Goal: Task Accomplishment & Management: Manage account settings

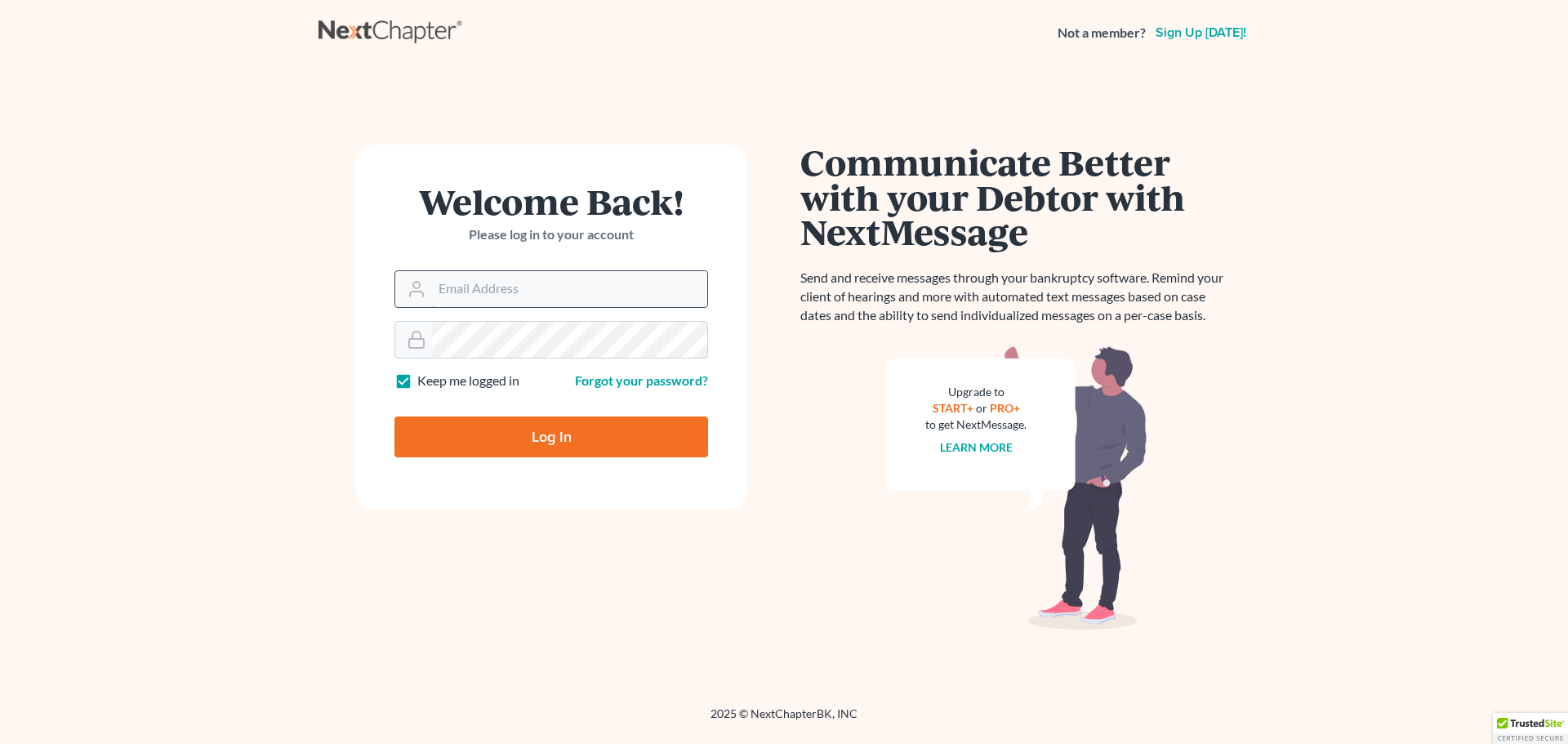
click at [571, 295] on input "Email Address" at bounding box center [569, 288] width 275 height 36
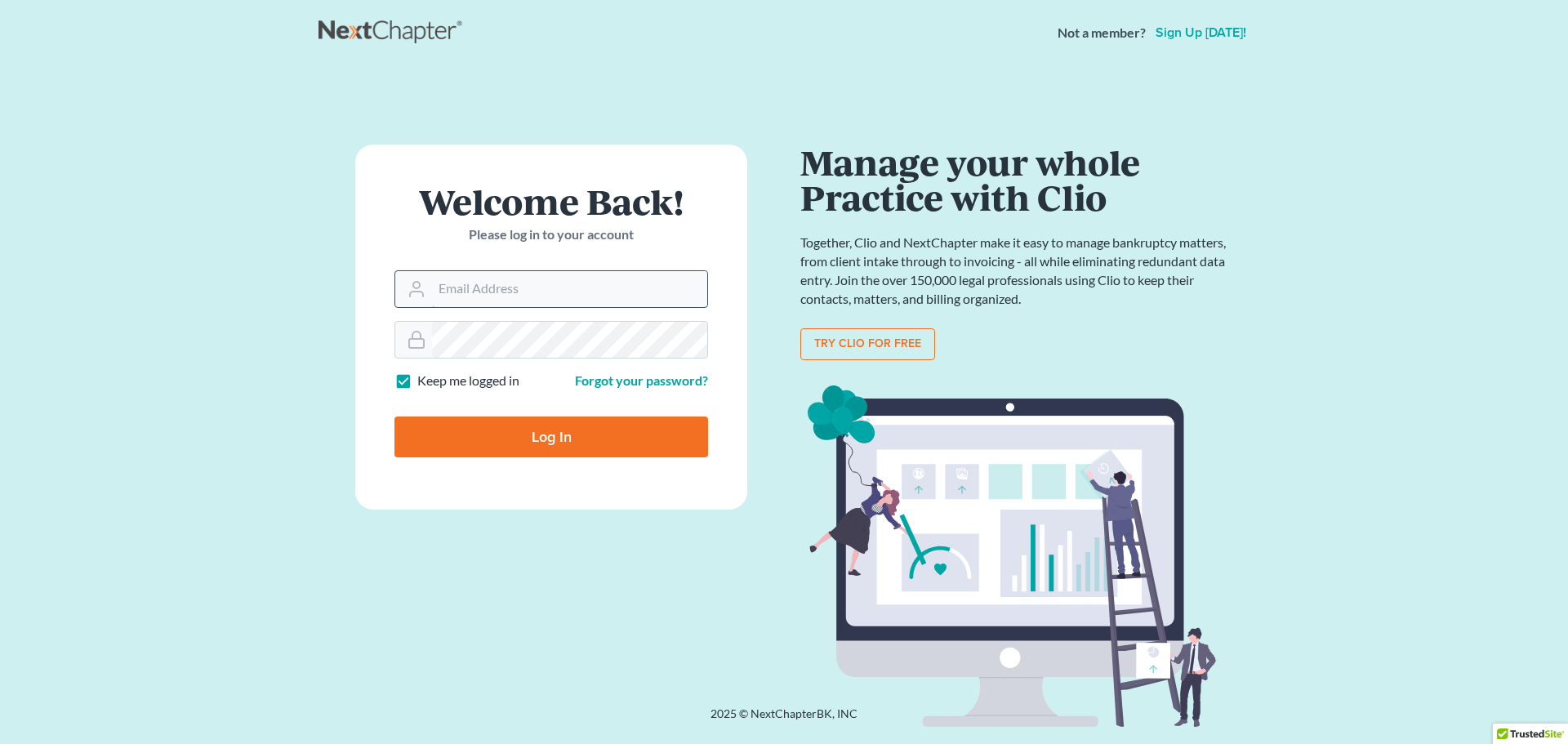
type input "dsommer@gejlaw.com"
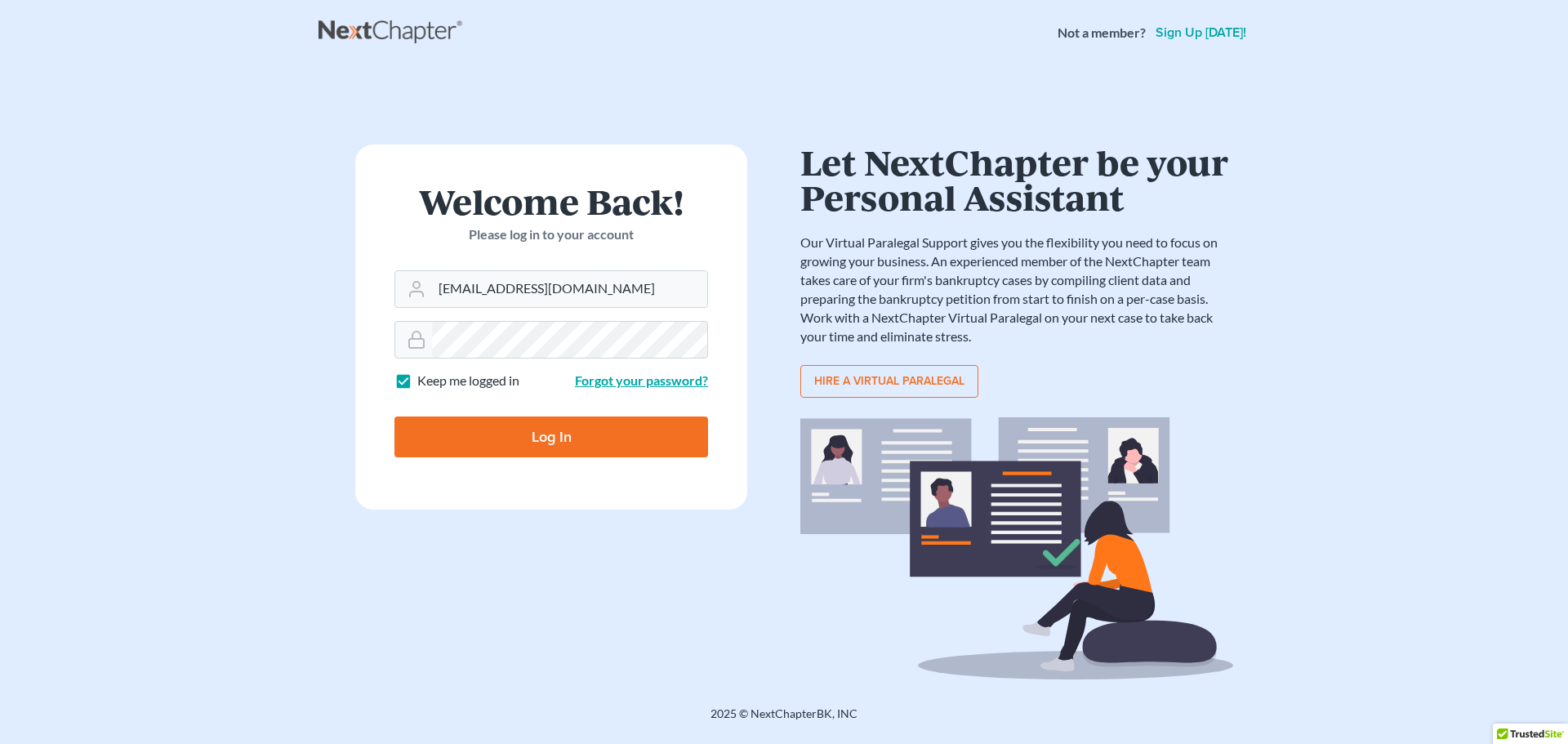
click at [635, 382] on link "Forgot your password?" at bounding box center [641, 381] width 133 height 16
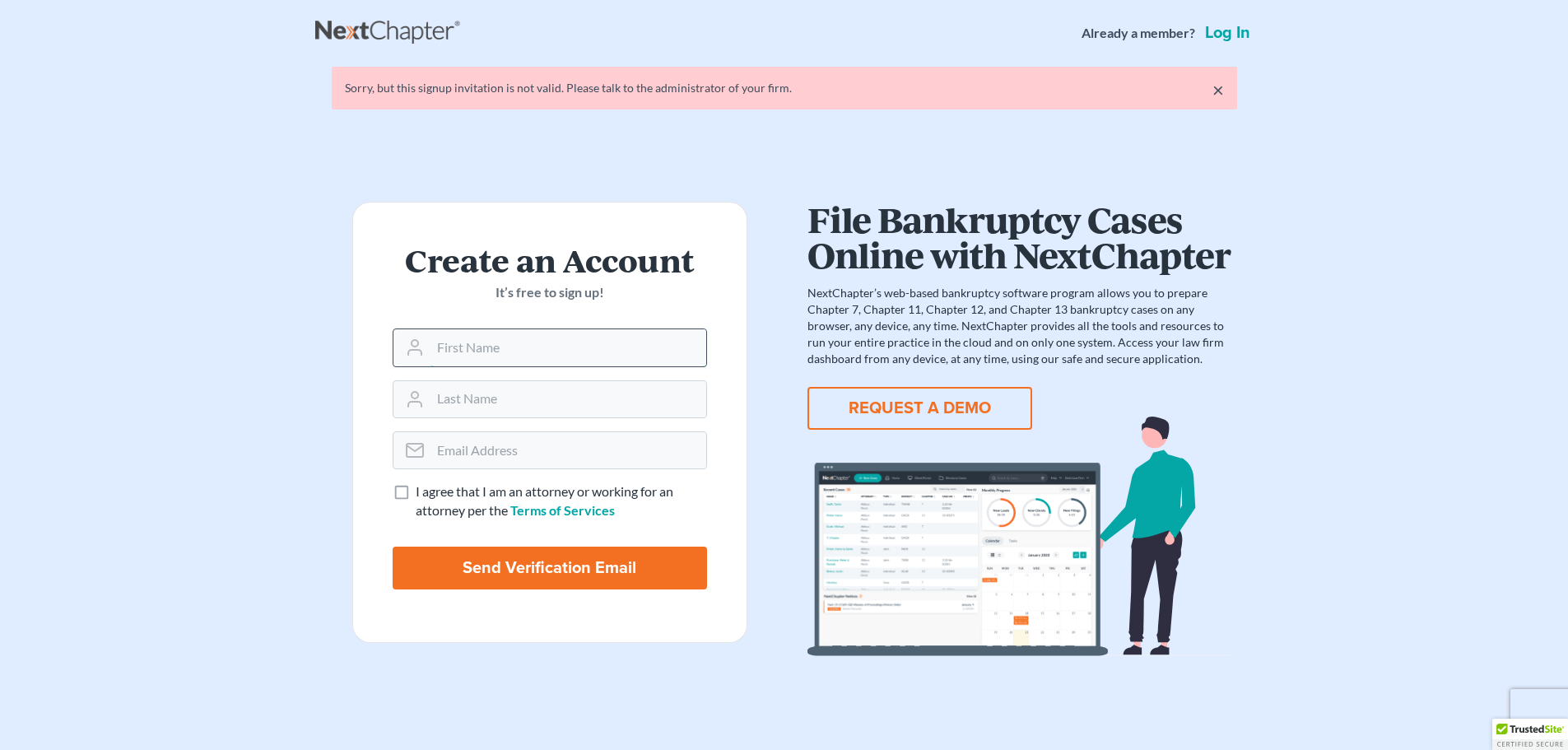
click at [553, 348] on input "text" at bounding box center [568, 347] width 276 height 36
type input "David"
type input "Sommer"
click at [532, 458] on input "email" at bounding box center [568, 450] width 276 height 36
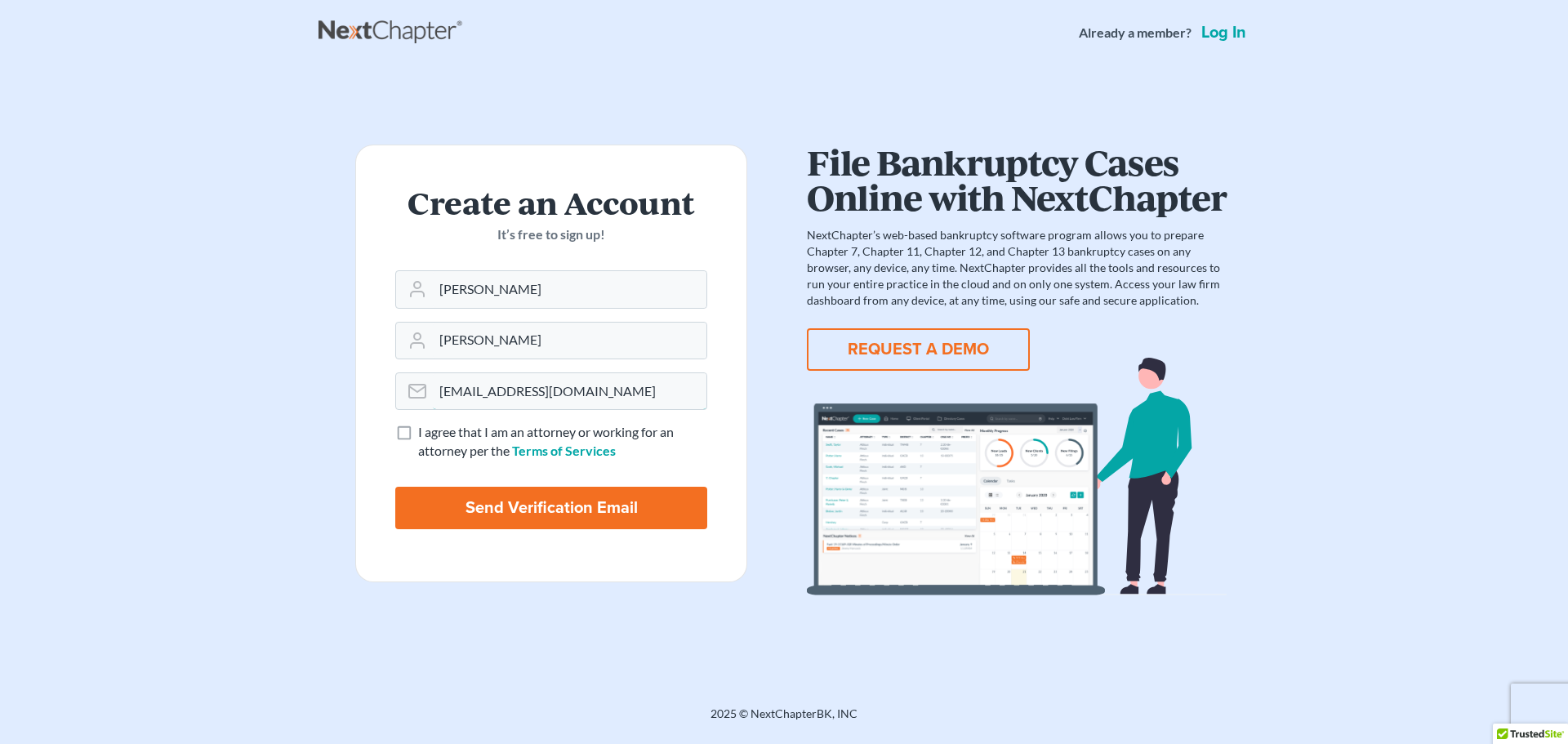
type input "dsommer@gejlaw.com"
click at [418, 432] on label "I agree that I am an attorney or working for an attorney per the Terms of Servi…" at bounding box center [562, 442] width 289 height 37
click at [425, 432] on input "I agree that I am an attorney or working for an attorney per the Terms of Servi…" at bounding box center [430, 429] width 10 height 10
checkbox input "true"
click at [479, 504] on input "Send Verification Email" at bounding box center [551, 508] width 312 height 43
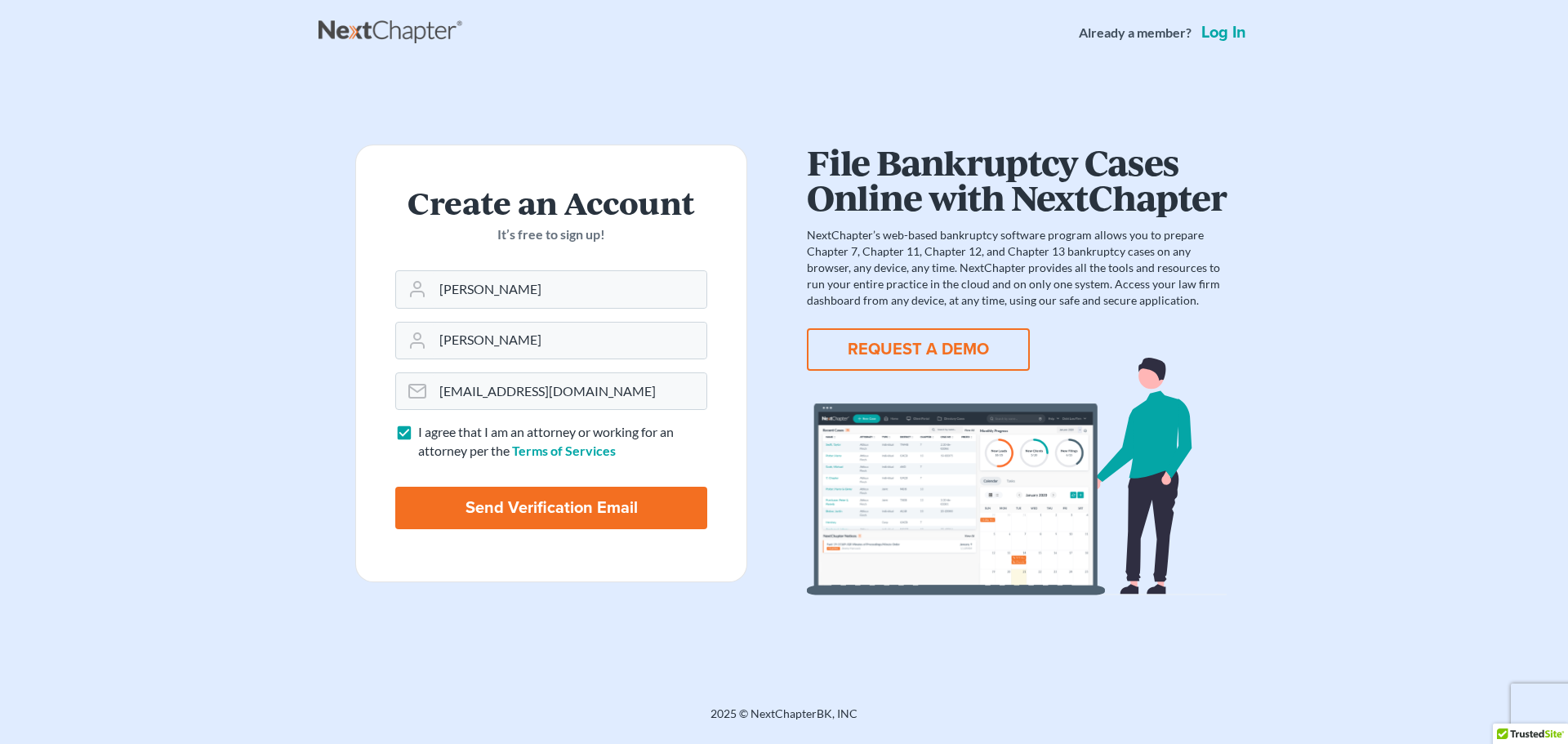
type input "Thinking..."
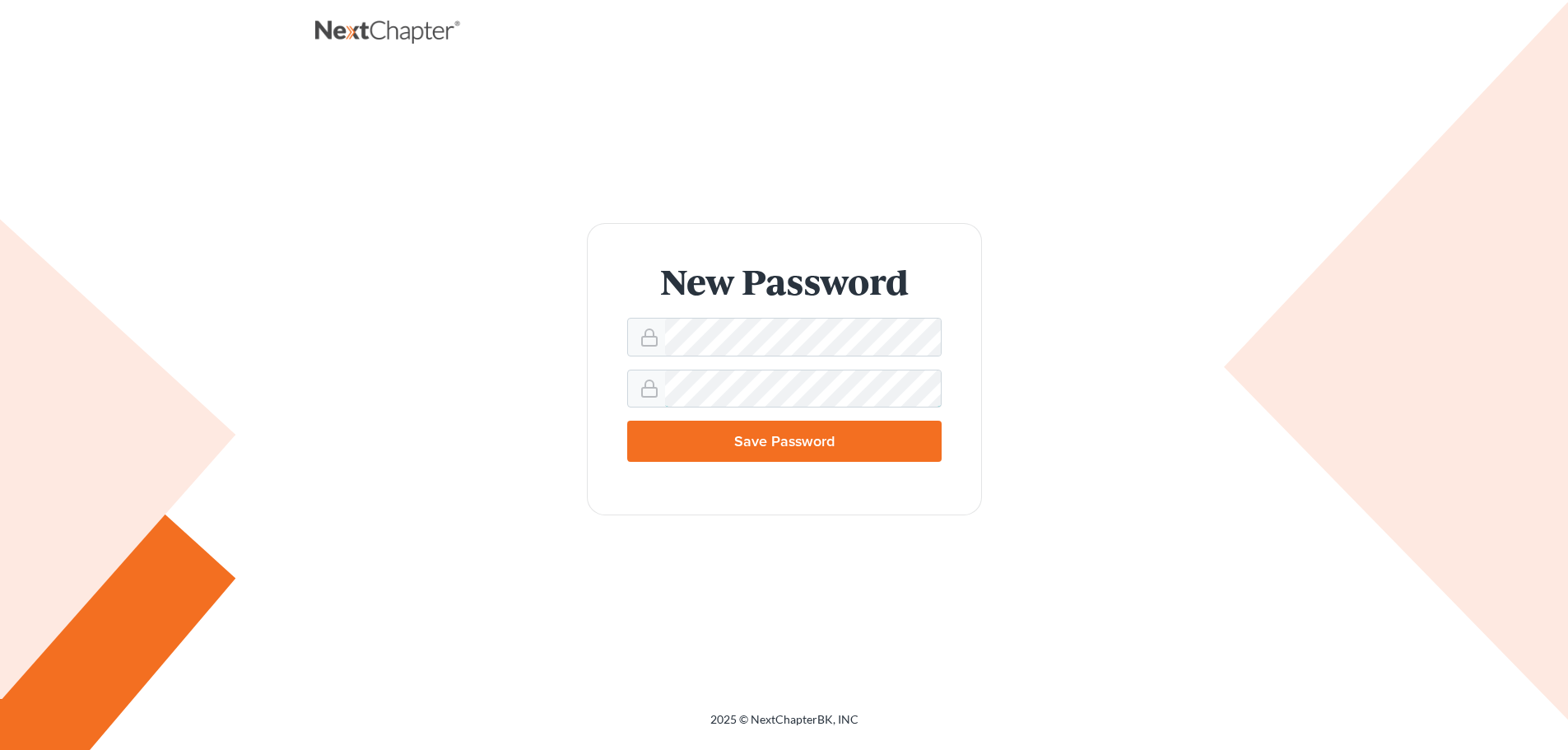
click at [628, 421] on input "Save Password" at bounding box center [785, 441] width 314 height 41
type input "Thinking..."
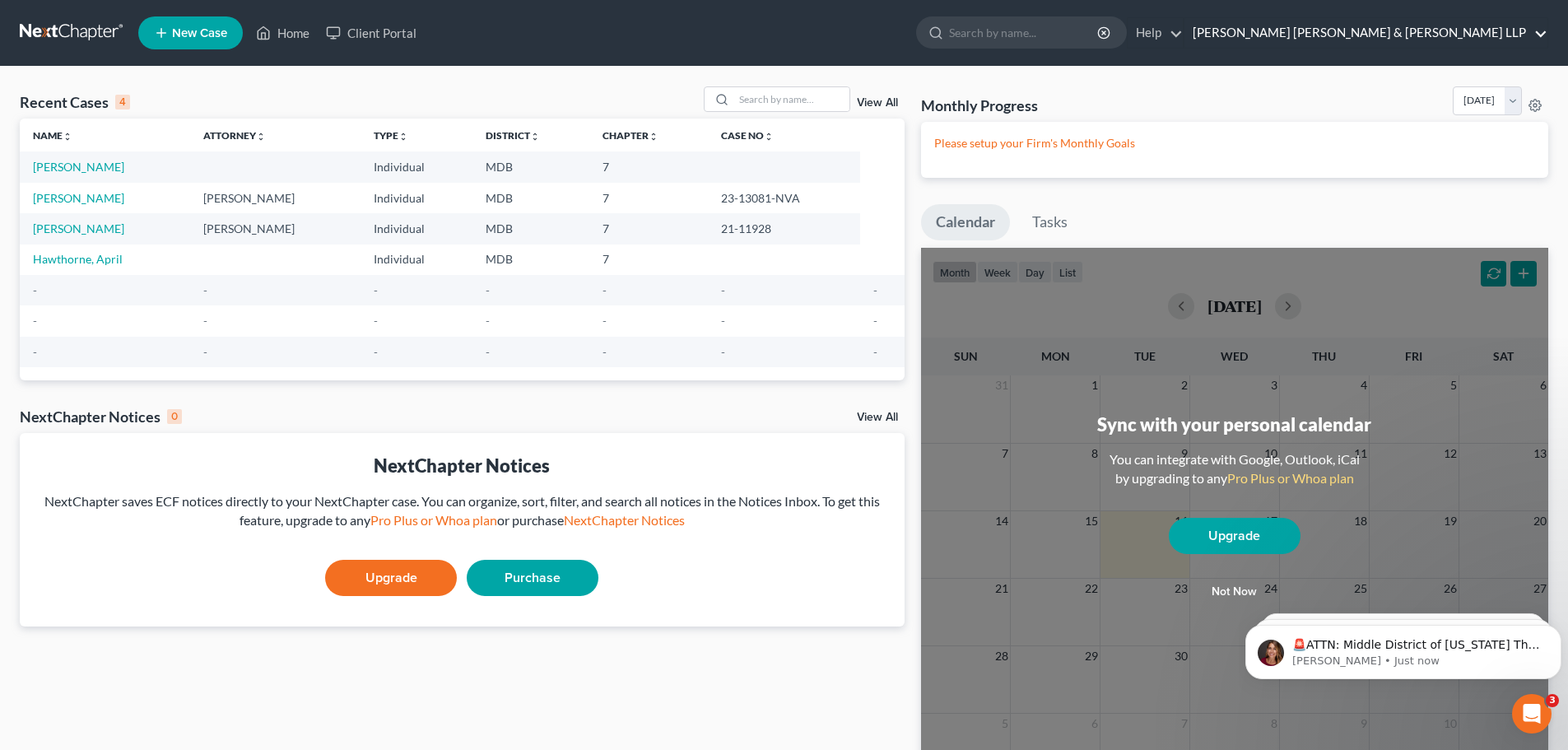
click at [1436, 36] on link "[PERSON_NAME] [PERSON_NAME] & [PERSON_NAME] LLP" at bounding box center [1366, 33] width 363 height 30
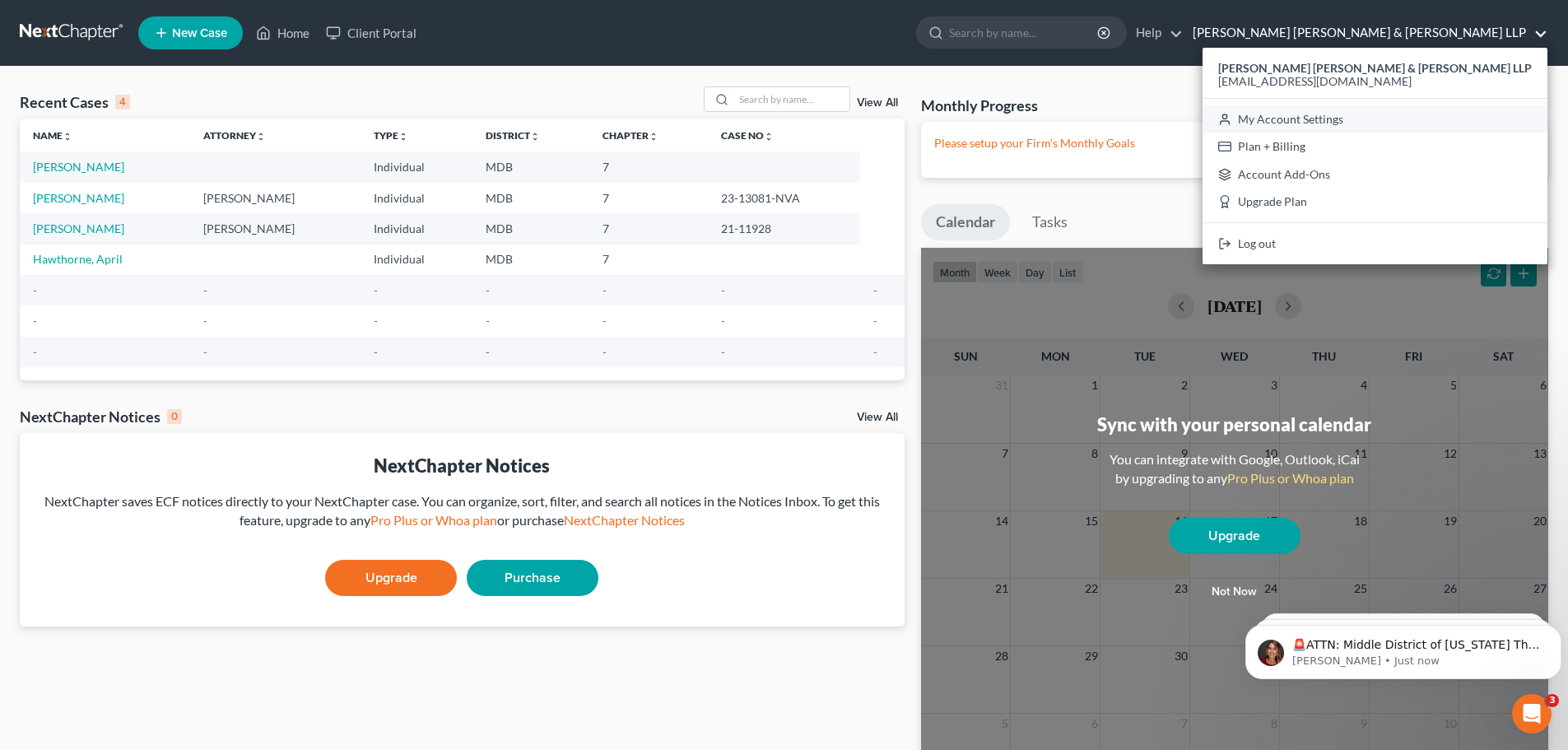
click at [1445, 116] on link "My Account Settings" at bounding box center [1375, 119] width 345 height 28
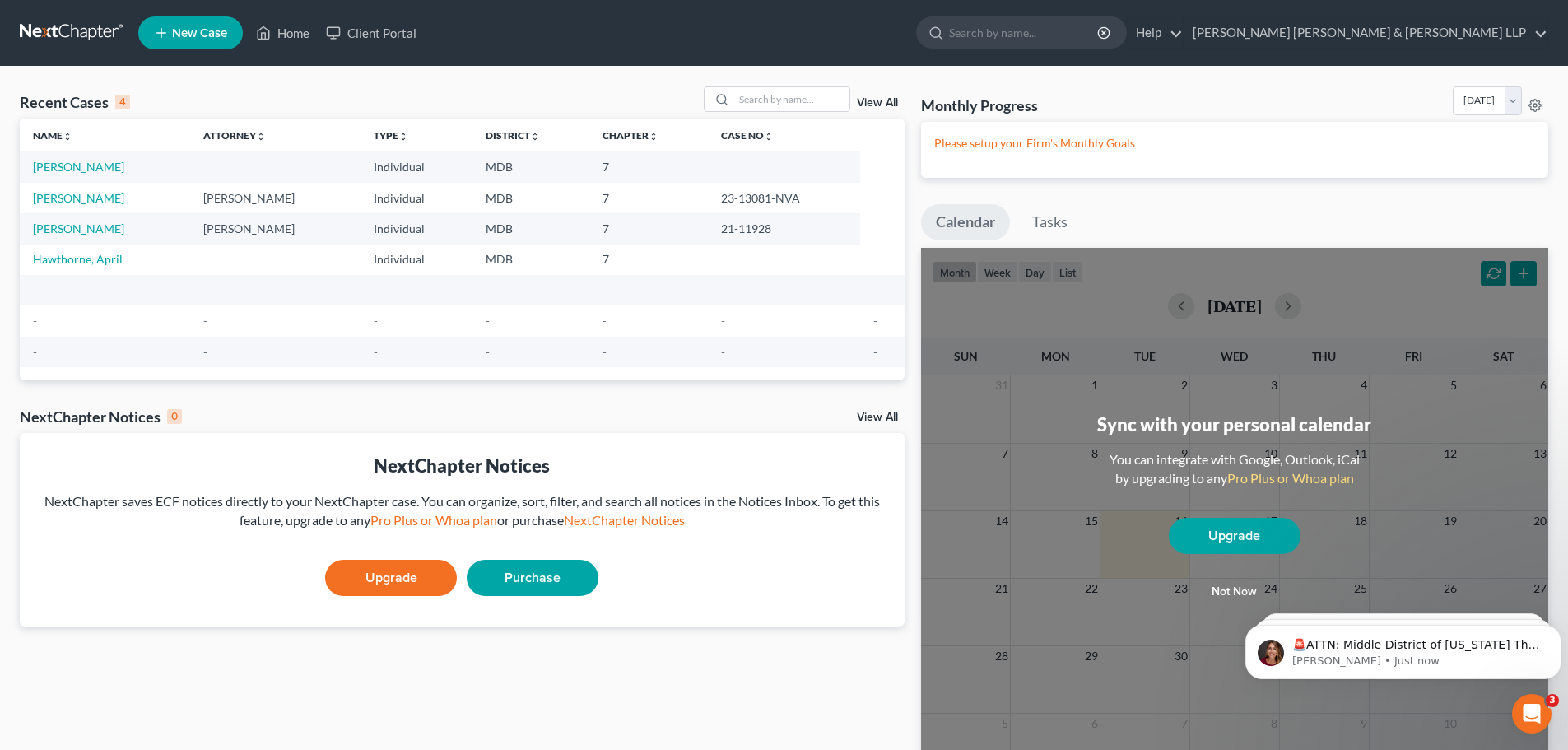
select select "38"
select select "24"
select select "21"
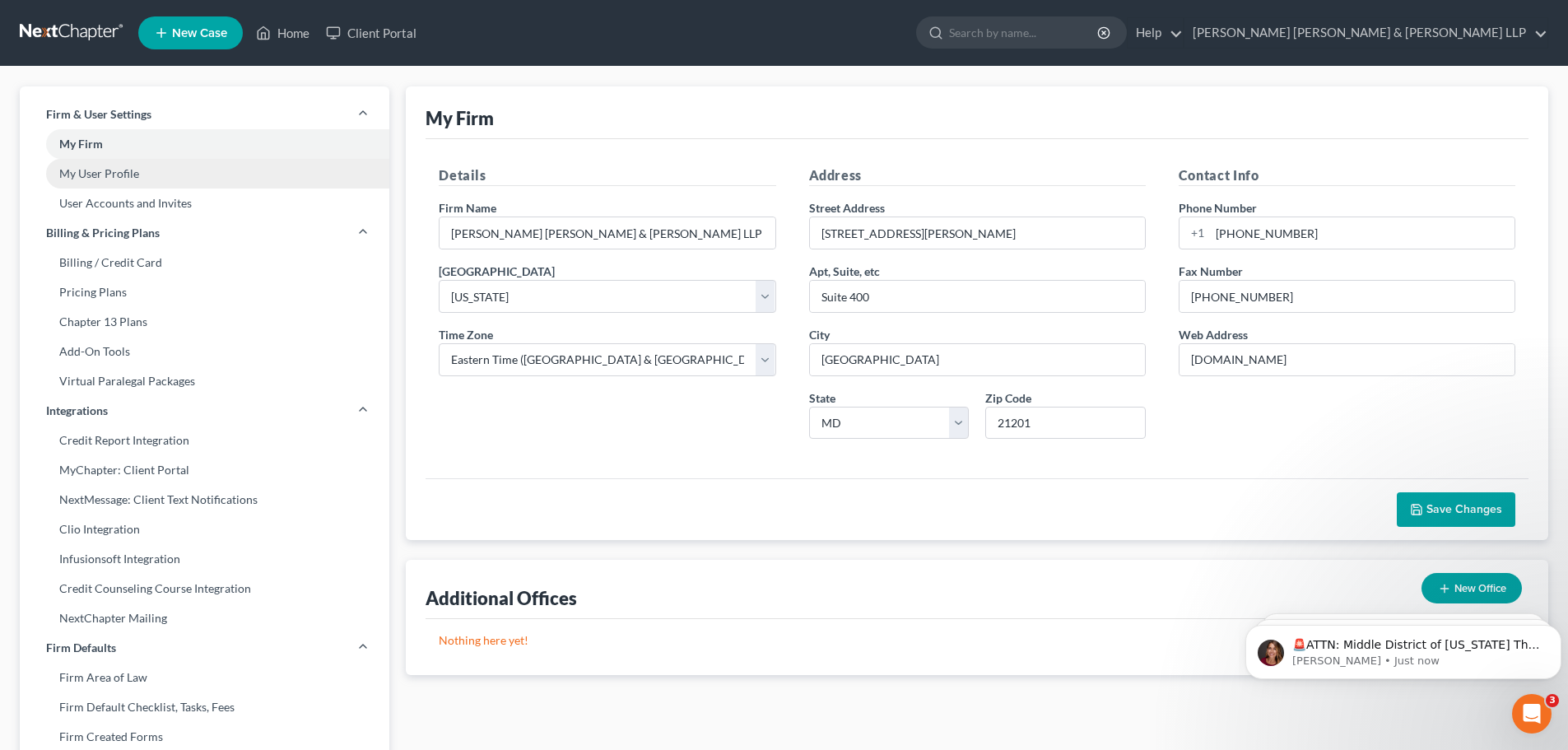
click at [73, 175] on link "My User Profile" at bounding box center [205, 174] width 370 height 30
select select "21"
select select "attorney"
select select "0"
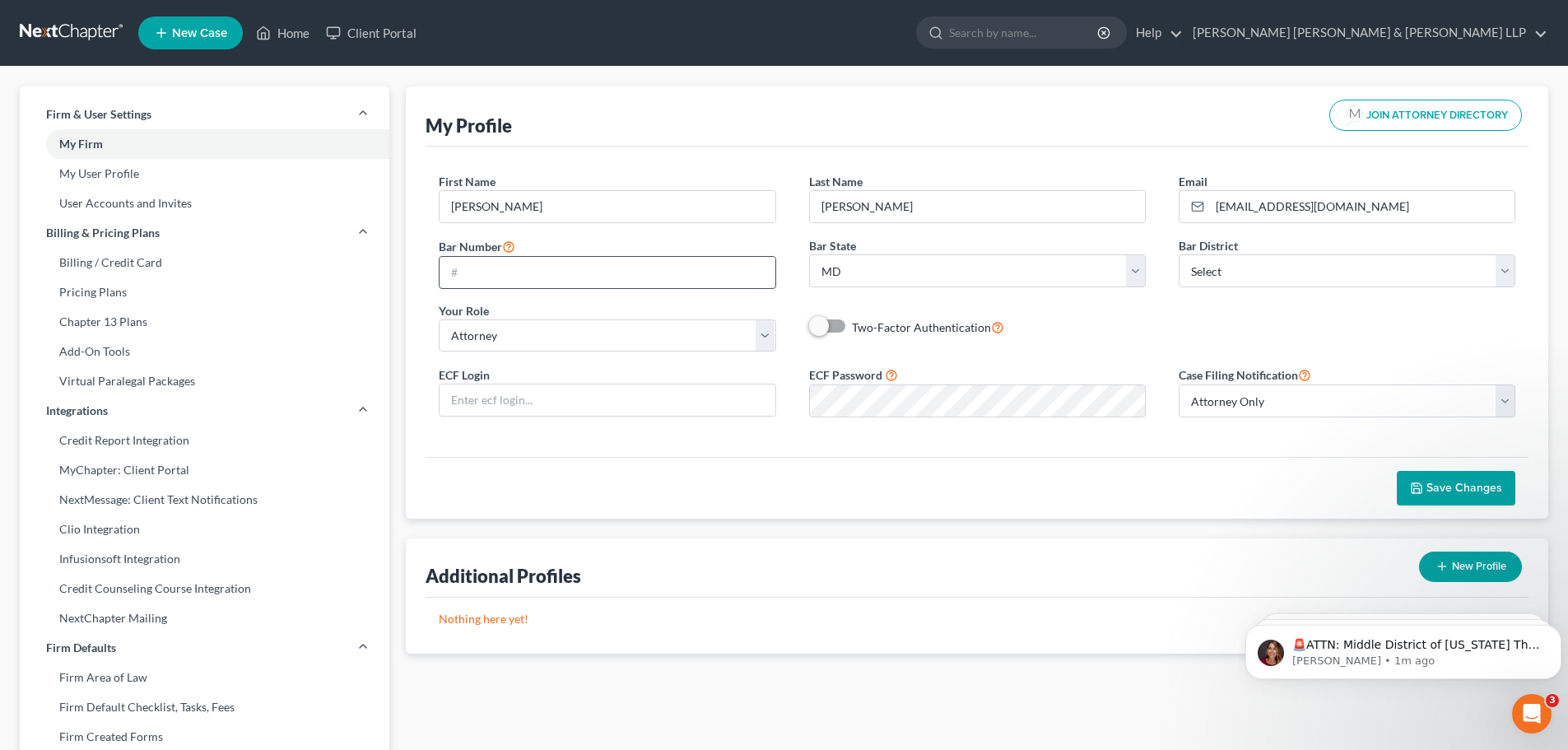
click at [518, 268] on input "text" at bounding box center [608, 273] width 335 height 32
type input "27581"
click at [579, 413] on input "text" at bounding box center [608, 400] width 335 height 32
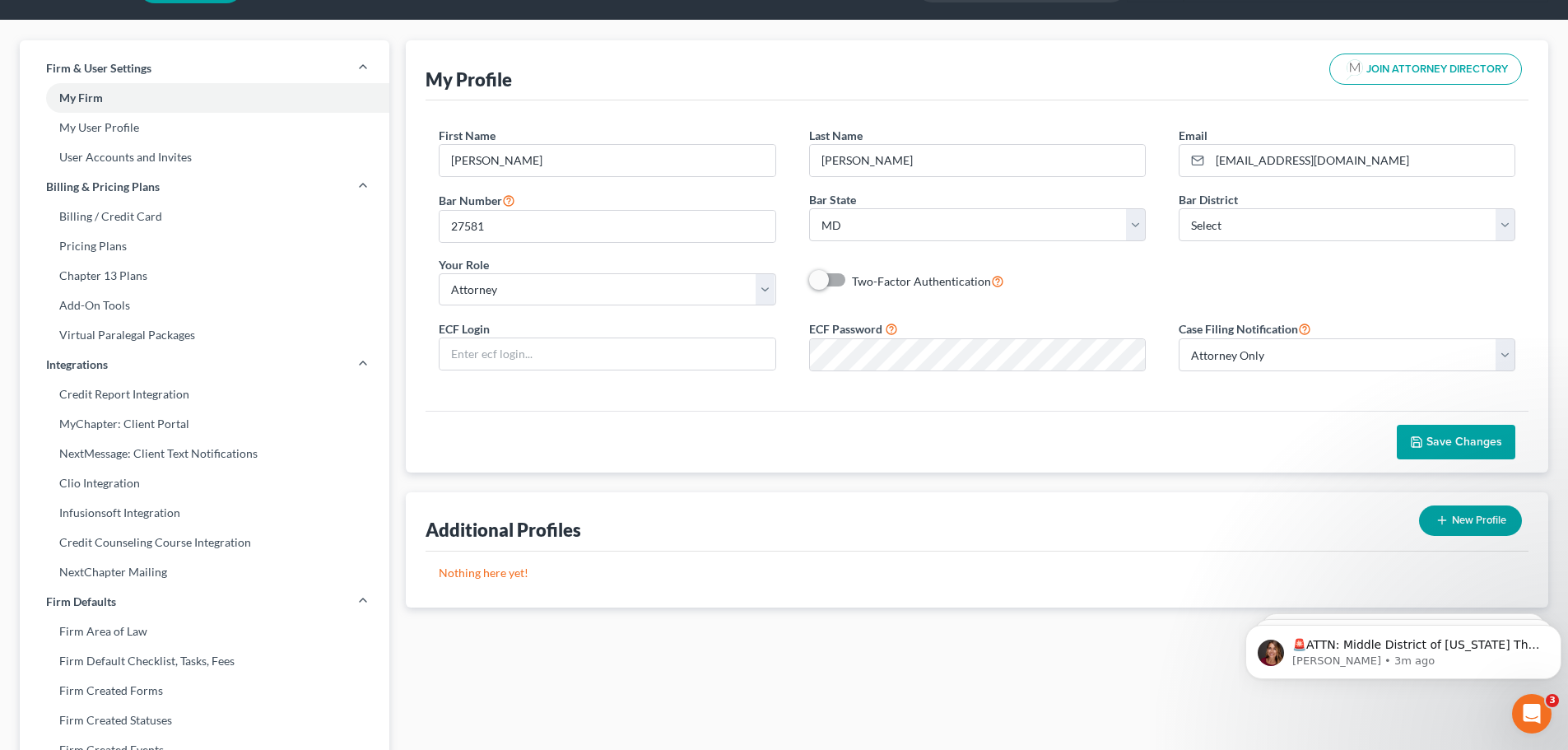
scroll to position [83, 0]
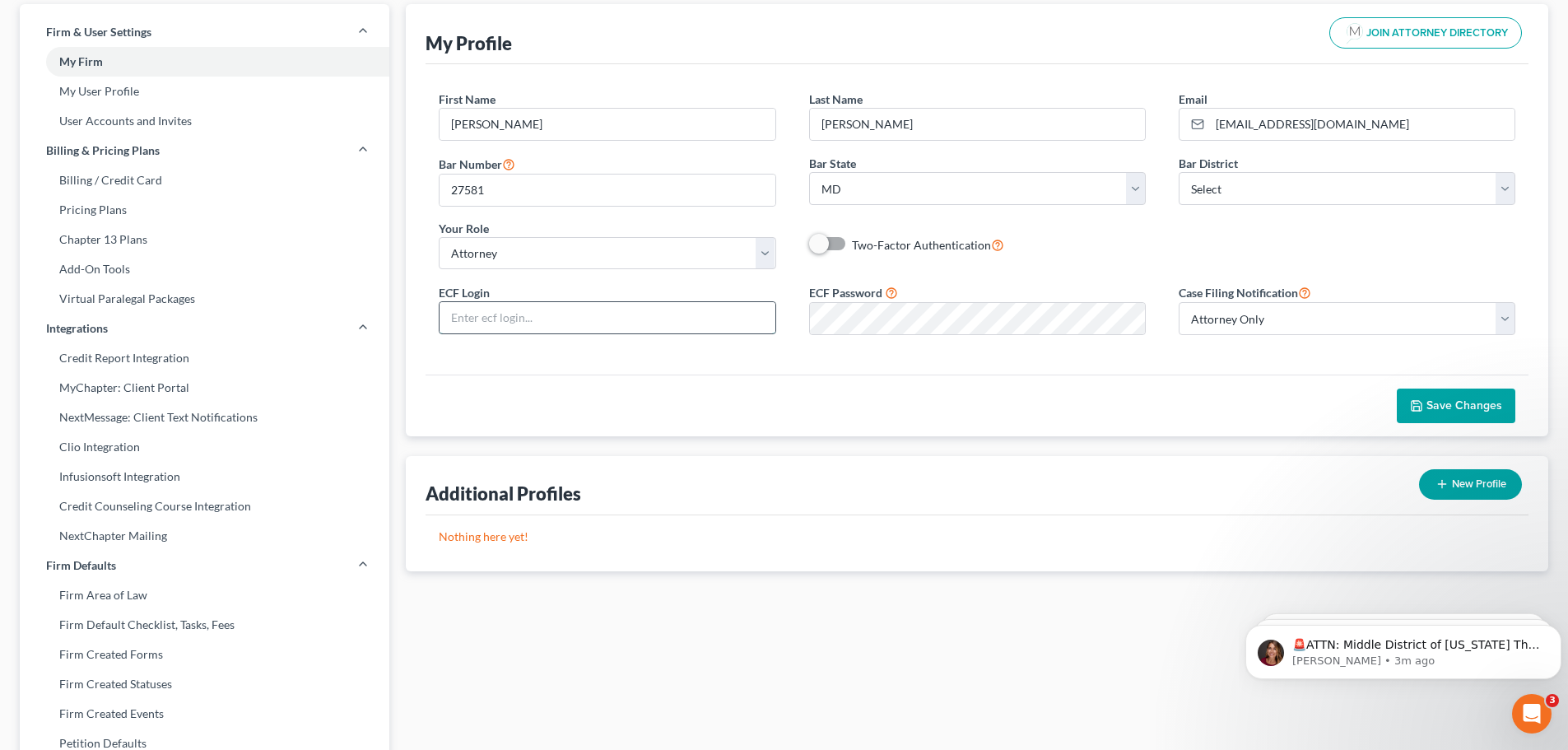
click at [537, 305] on input "text" at bounding box center [608, 318] width 335 height 32
type input "dsommer27581"
click at [1147, 343] on div "ECF Login dsommer27581 ECF Password Case Filing Notification Select Attorney On…" at bounding box center [977, 315] width 1110 height 66
click at [1504, 185] on select "Select [US_STATE] - [GEOGRAPHIC_DATA] [US_STATE] - [GEOGRAPHIC_DATA][US_STATE] …" at bounding box center [1348, 189] width 337 height 33
select select "38"
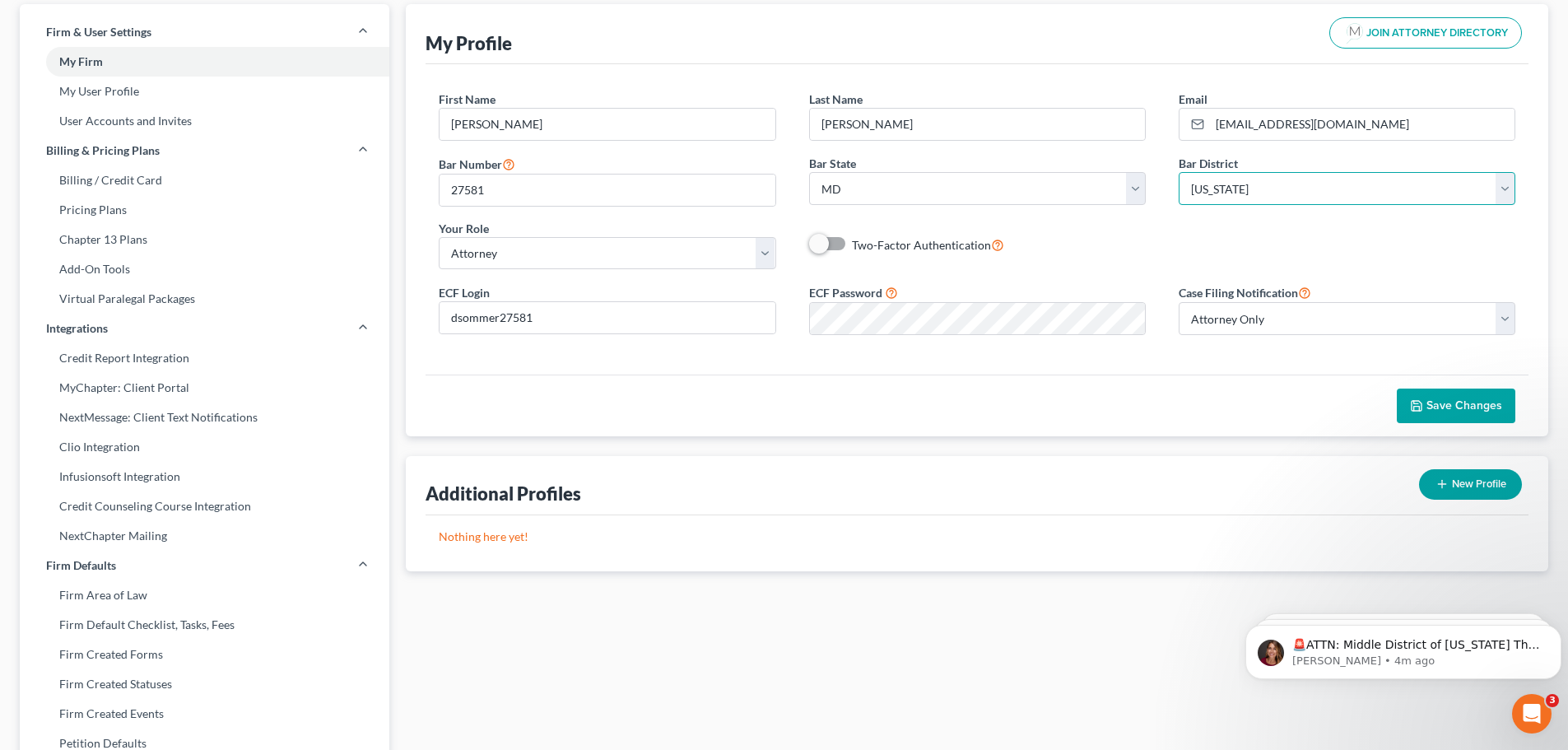
click at [1179, 172] on select "Select [US_STATE] - [GEOGRAPHIC_DATA] [US_STATE] - [GEOGRAPHIC_DATA][US_STATE] …" at bounding box center [1348, 189] width 337 height 33
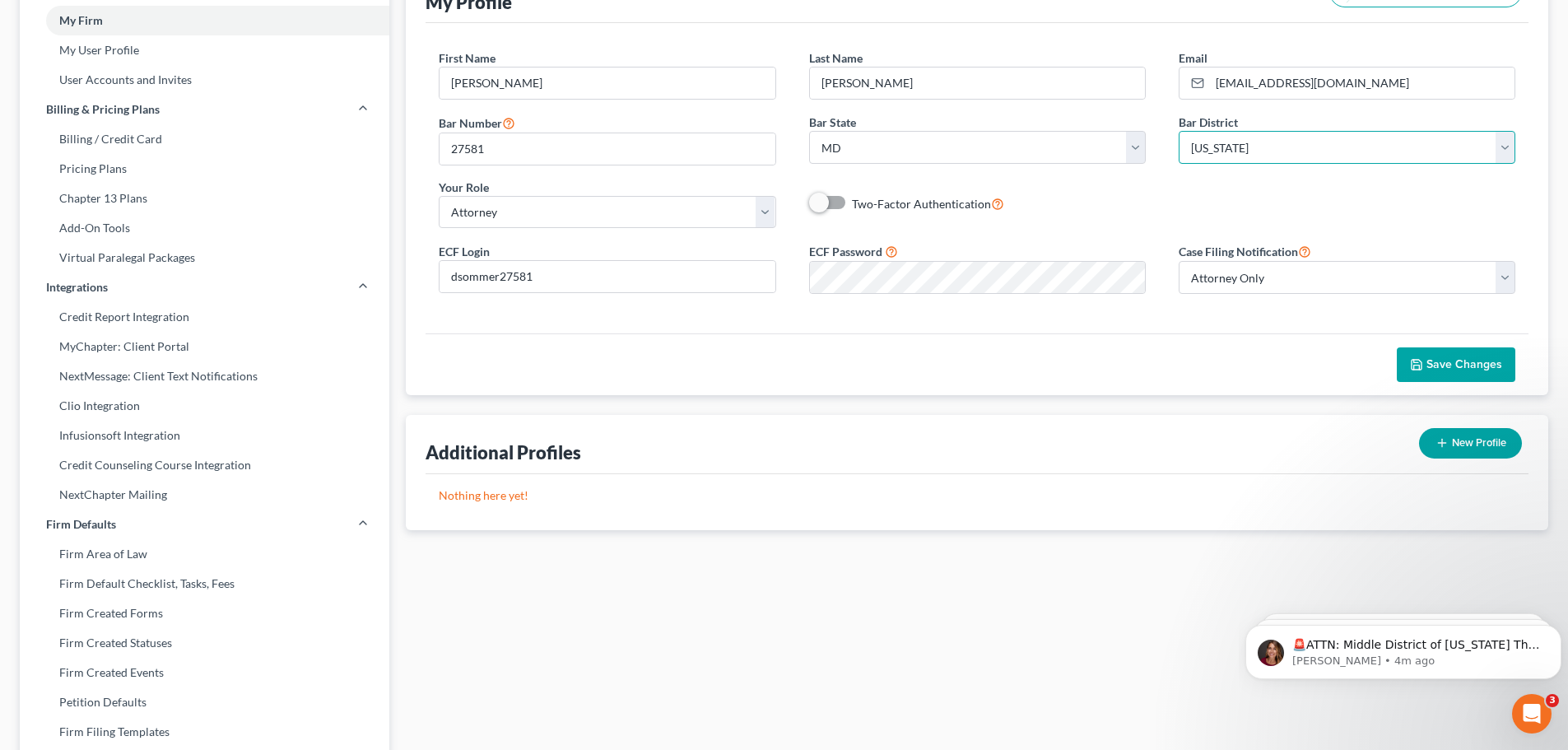
scroll to position [165, 0]
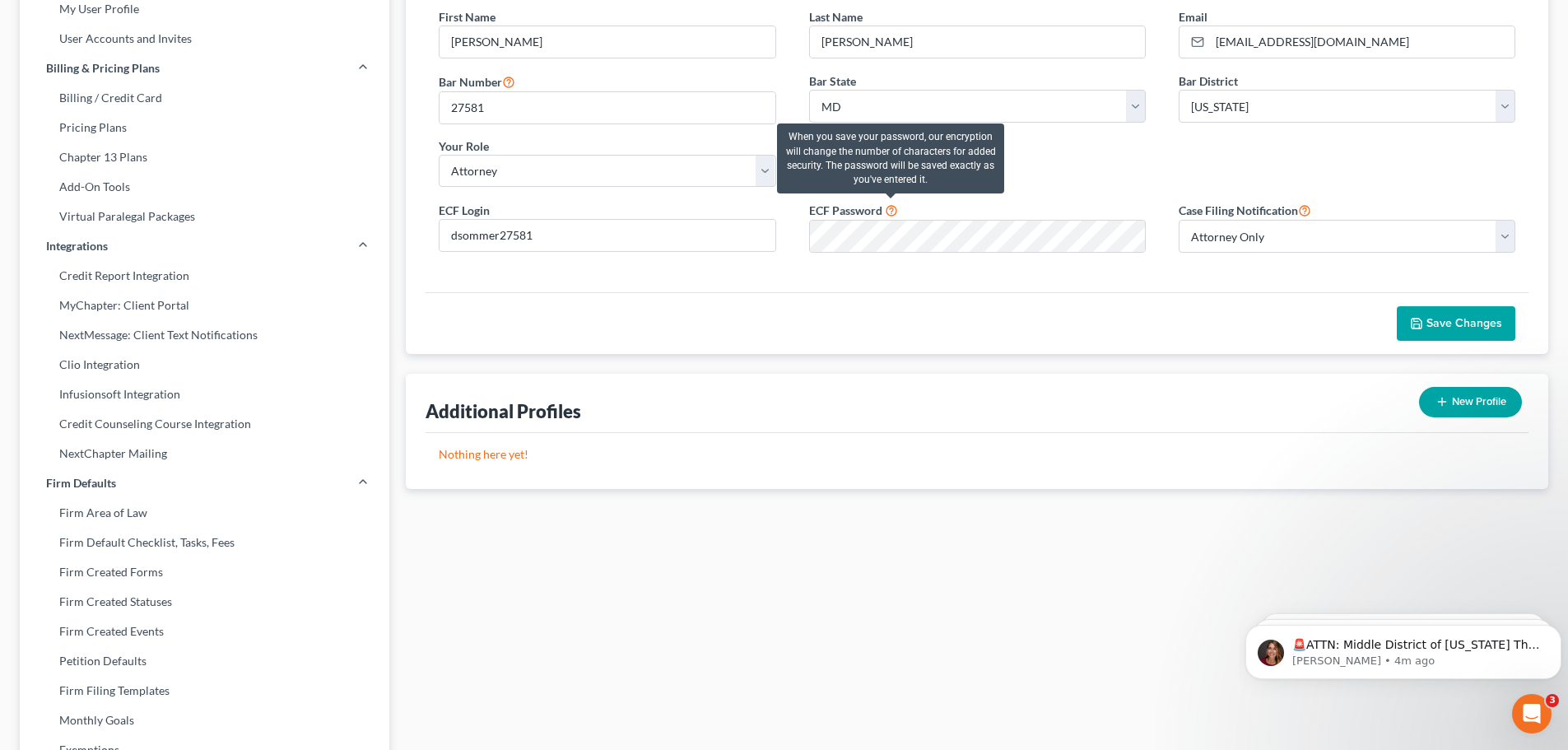
click at [894, 211] on icon at bounding box center [891, 210] width 13 height 16
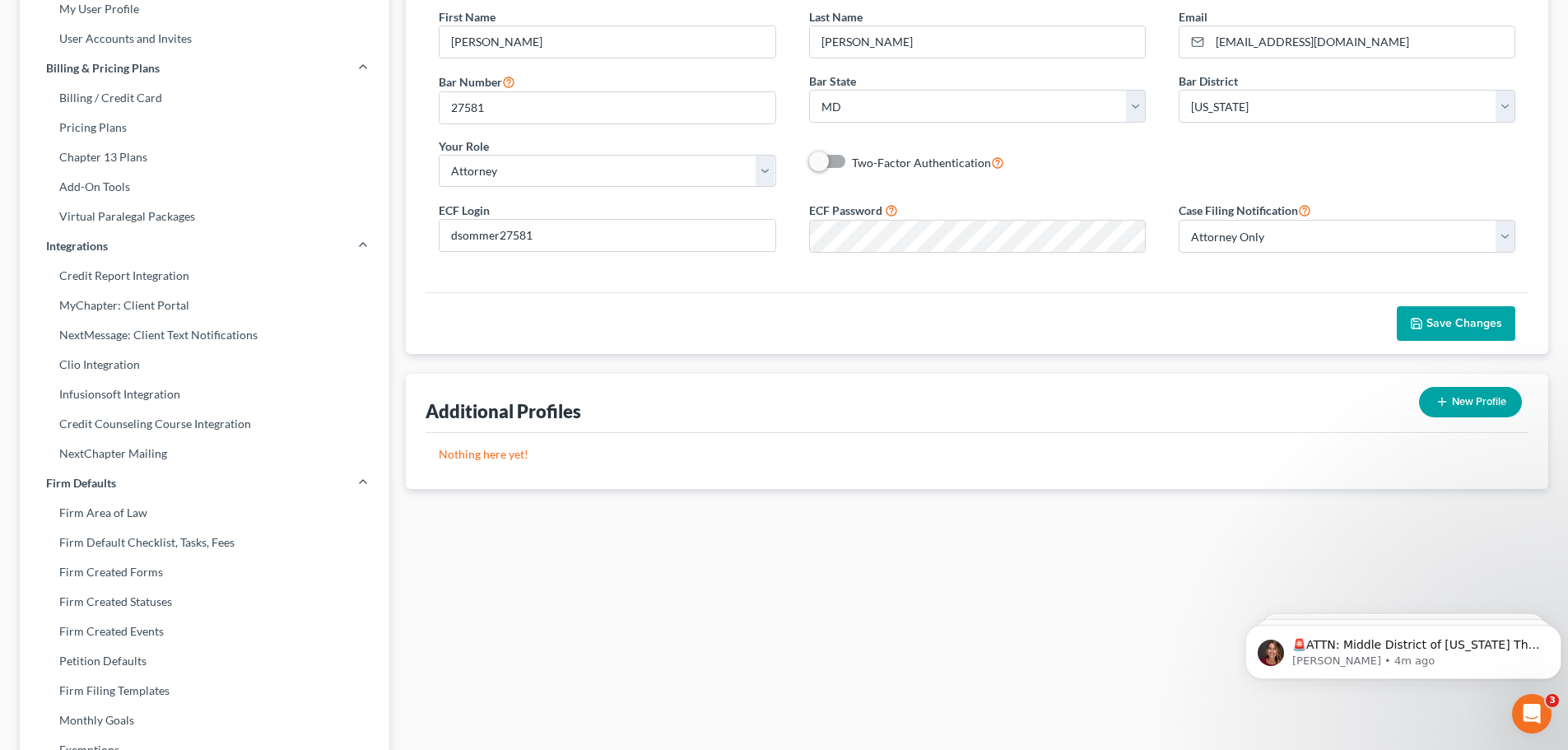
click at [906, 306] on div "Save Changes" at bounding box center [977, 323] width 1104 height 61
click at [1462, 328] on span "Save Changes" at bounding box center [1464, 323] width 76 height 14
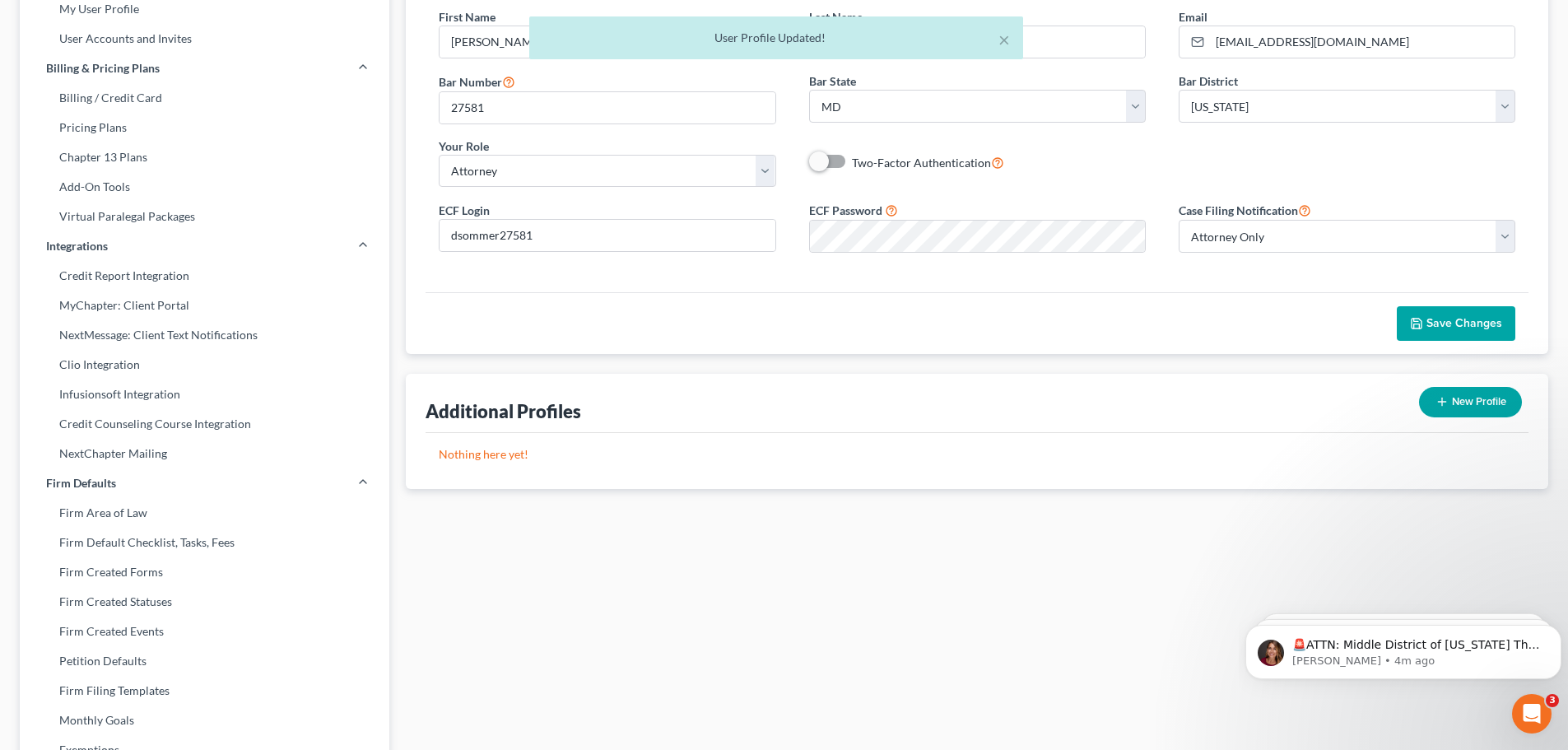
scroll to position [0, 0]
